Goal: Transaction & Acquisition: Purchase product/service

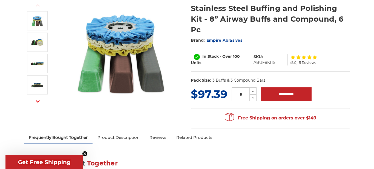
scroll to position [73, 0]
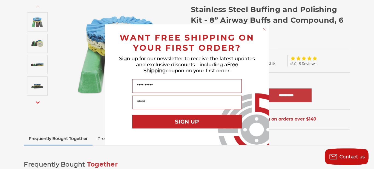
click at [263, 30] on circle "Close dialog" at bounding box center [264, 29] width 5 height 5
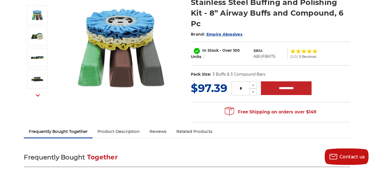
scroll to position [78, 0]
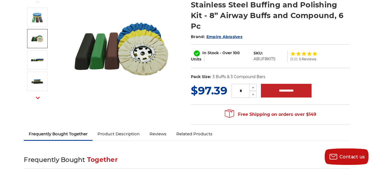
click at [35, 41] on img at bounding box center [37, 39] width 14 height 14
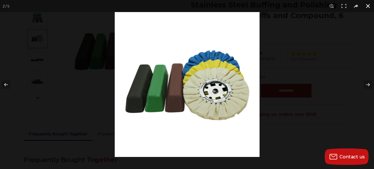
click at [368, 5] on button at bounding box center [368, 6] width 12 height 12
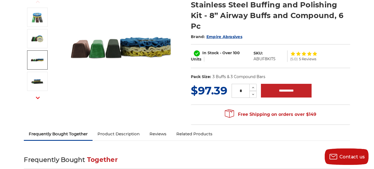
click at [43, 62] on img at bounding box center [37, 60] width 14 height 14
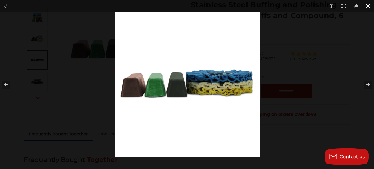
click at [366, 5] on button at bounding box center [368, 6] width 12 height 12
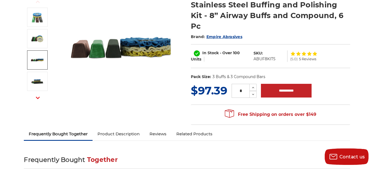
click at [37, 97] on use "button" at bounding box center [38, 98] width 4 height 2
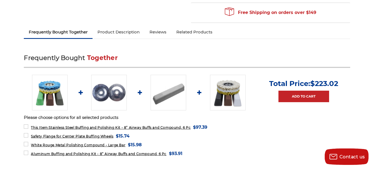
scroll to position [180, 0]
click at [167, 83] on img at bounding box center [168, 92] width 36 height 36
